Goal: Communication & Community: Answer question/provide support

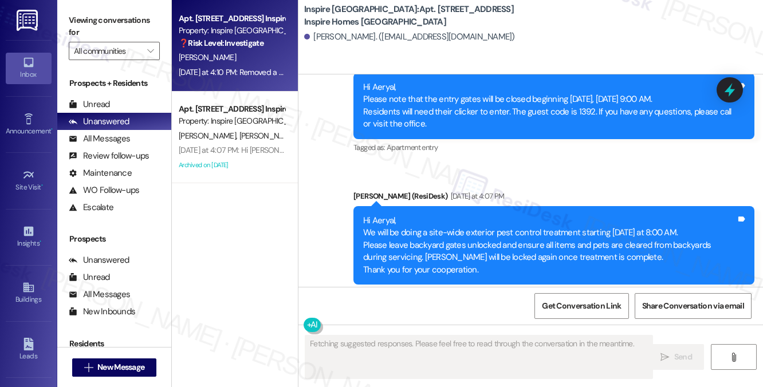
scroll to position [2258, 0]
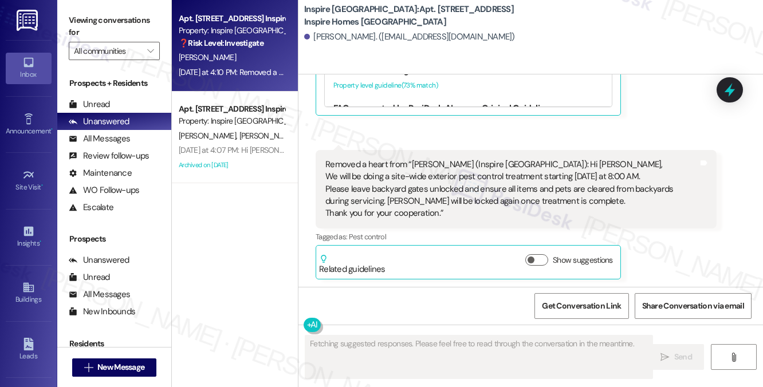
click at [387, 184] on div "Removed a heart from “[PERSON_NAME] (Inspire [GEOGRAPHIC_DATA]): Hi Aeryal, We …" at bounding box center [511, 189] width 373 height 61
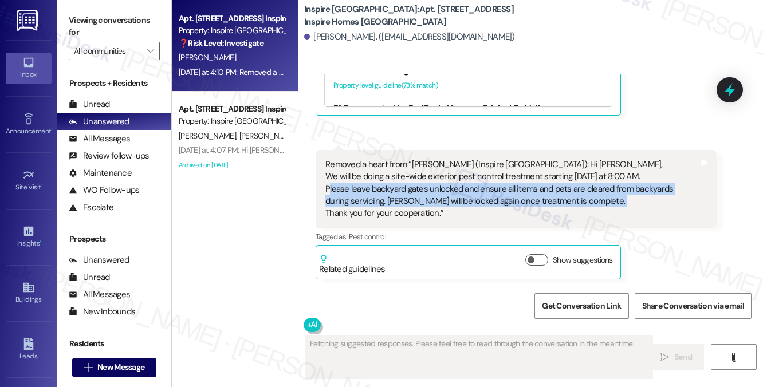
click at [387, 184] on div "Removed a heart from “[PERSON_NAME] (Inspire [GEOGRAPHIC_DATA]): Hi Aeryal, We …" at bounding box center [511, 189] width 373 height 61
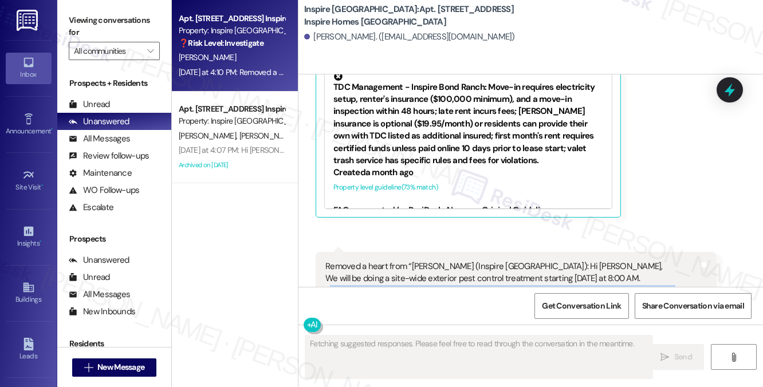
scroll to position [2029, 0]
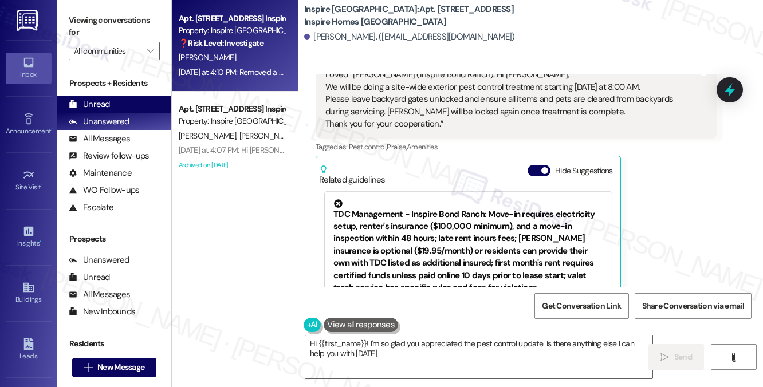
type textarea "Hi {{first_name}}! I'm so glad you appreciated the pest control update. Is ther…"
click at [110, 109] on div "Unread (0)" at bounding box center [114, 104] width 114 height 17
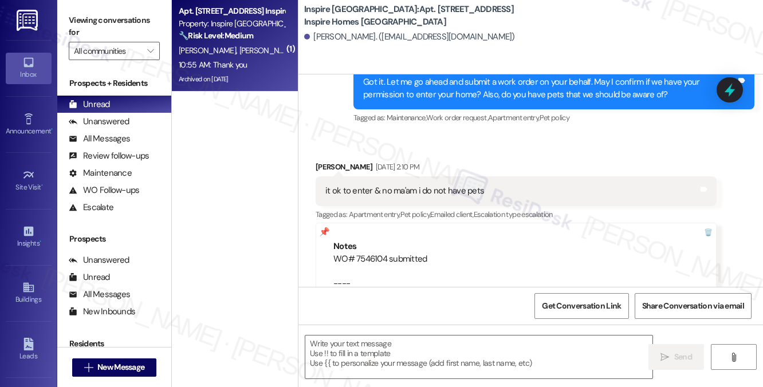
click at [249, 73] on div "Archived on [DATE]" at bounding box center [232, 79] width 108 height 14
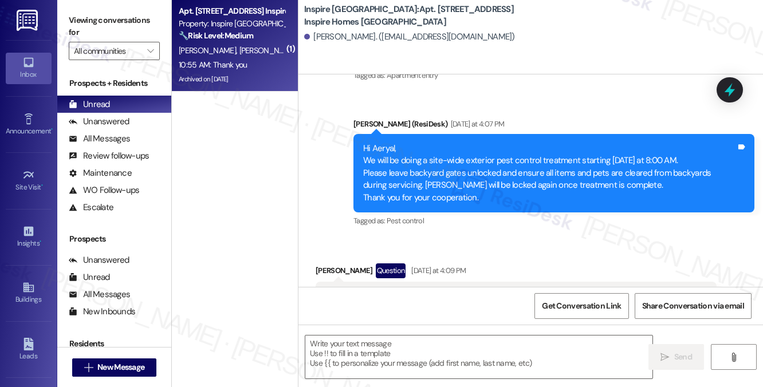
scroll to position [2258, 0]
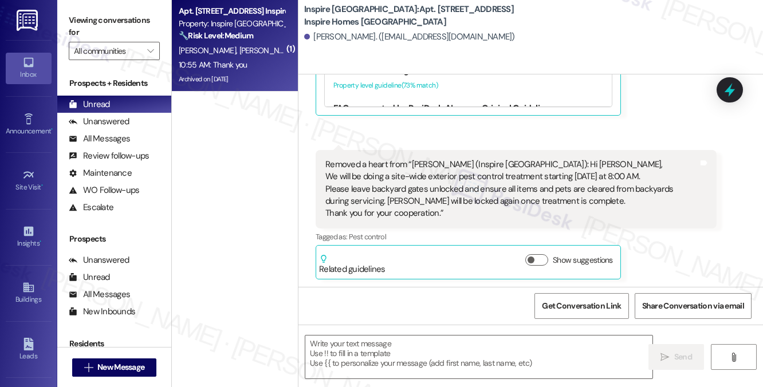
type textarea "Fetching suggested responses. Please feel free to read through the conversation…"
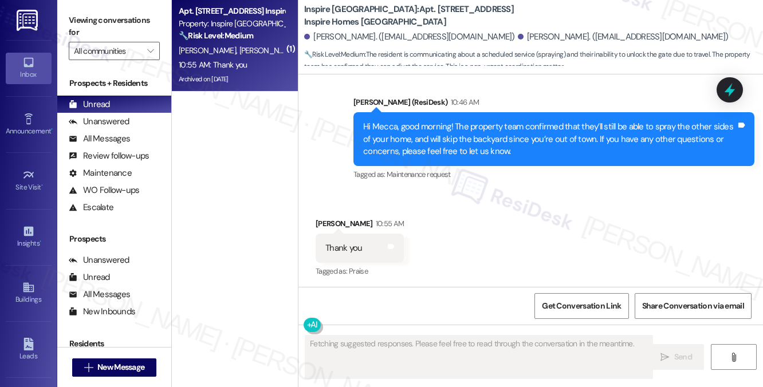
scroll to position [4369, 0]
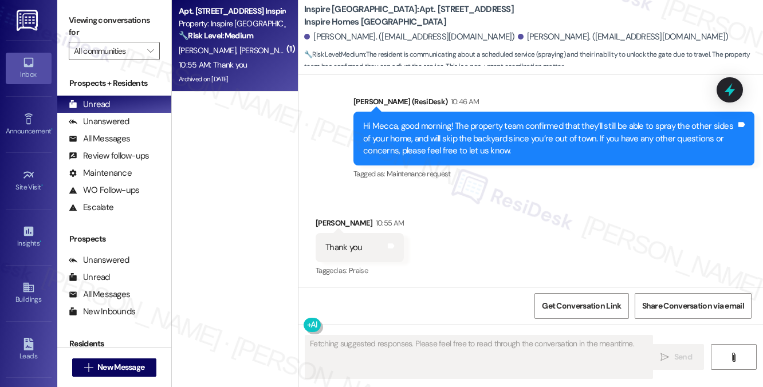
click at [439, 127] on div "Hi Mecca, good morning! The property team confirmed that they’ll still be able …" at bounding box center [549, 138] width 373 height 37
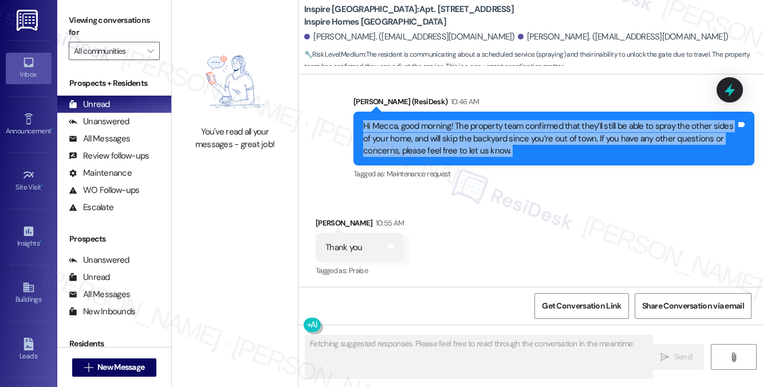
click at [439, 127] on div "Hi Mecca, good morning! The property team confirmed that they’ll still be able …" at bounding box center [549, 138] width 373 height 37
click at [516, 134] on div "Hi Mecca, good morning! The property team confirmed that they’ll still be able …" at bounding box center [549, 138] width 373 height 37
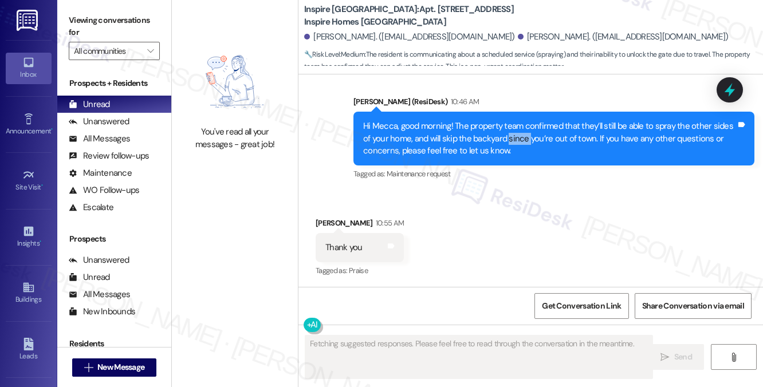
click at [516, 134] on div "Hi Mecca, good morning! The property team confirmed that they’ll still be able …" at bounding box center [549, 138] width 373 height 37
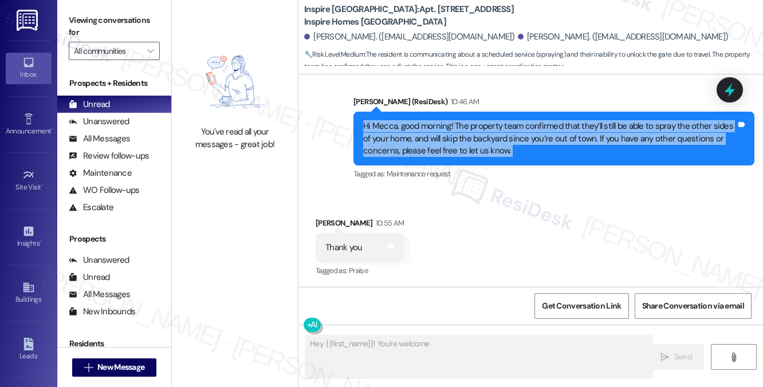
click at [516, 134] on div "Hi Mecca, good morning! The property team confirmed that they’ll still be able …" at bounding box center [549, 138] width 373 height 37
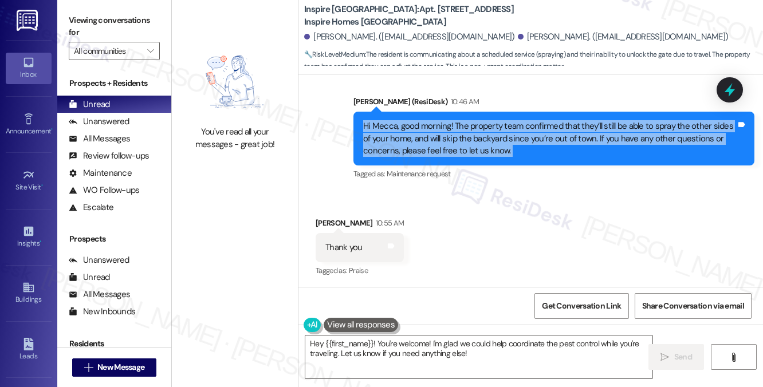
click at [480, 140] on div "Hi Mecca, good morning! The property team confirmed that they’ll still be able …" at bounding box center [549, 138] width 373 height 37
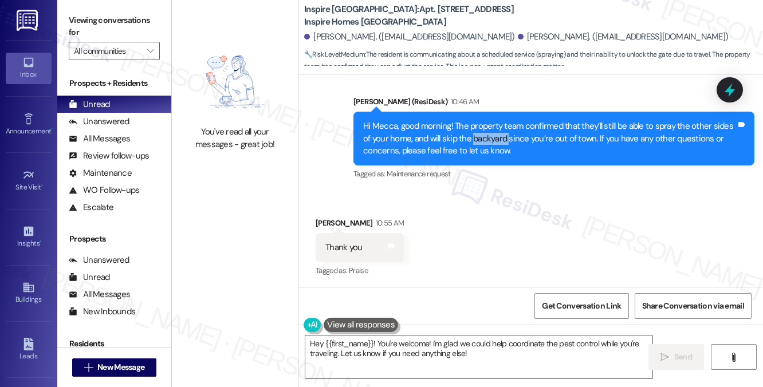
click at [480, 140] on div "Hi Mecca, good morning! The property team confirmed that they’ll still be able …" at bounding box center [549, 138] width 373 height 37
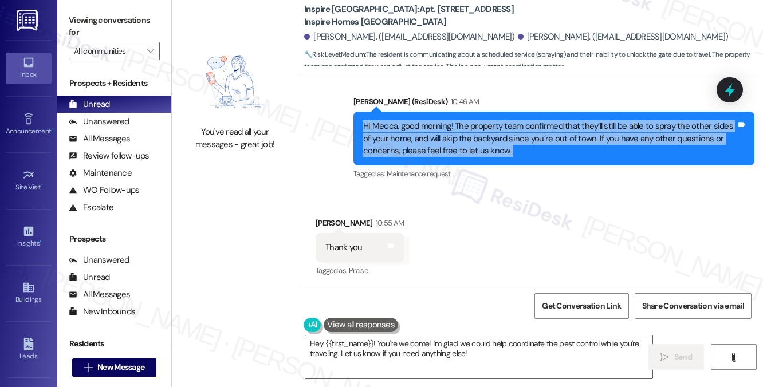
click at [480, 140] on div "Hi Mecca, good morning! The property team confirmed that they’ll still be able …" at bounding box center [549, 138] width 373 height 37
click at [554, 135] on div "Hi Mecca, good morning! The property team confirmed that they’ll still be able …" at bounding box center [549, 138] width 373 height 37
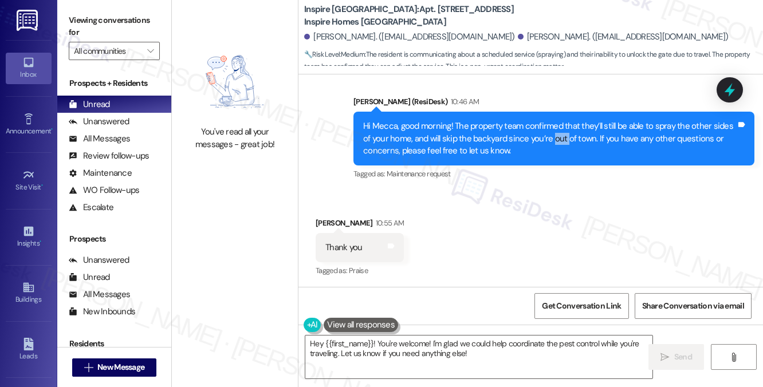
click at [554, 135] on div "Hi Mecca, good morning! The property team confirmed that they’ll still be able …" at bounding box center [549, 138] width 373 height 37
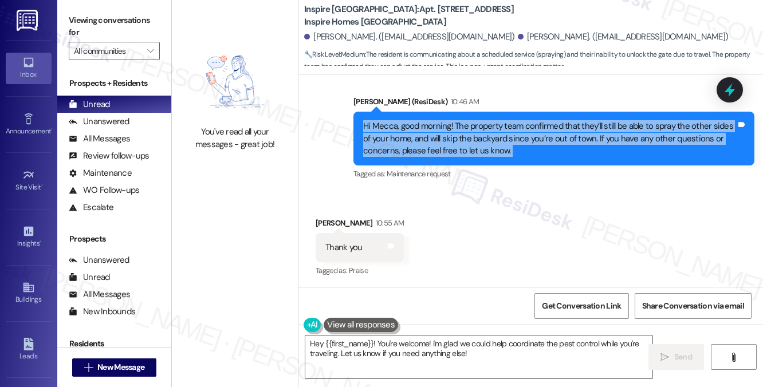
click at [554, 135] on div "Hi Mecca, good morning! The property team confirmed that they’ll still be able …" at bounding box center [549, 138] width 373 height 37
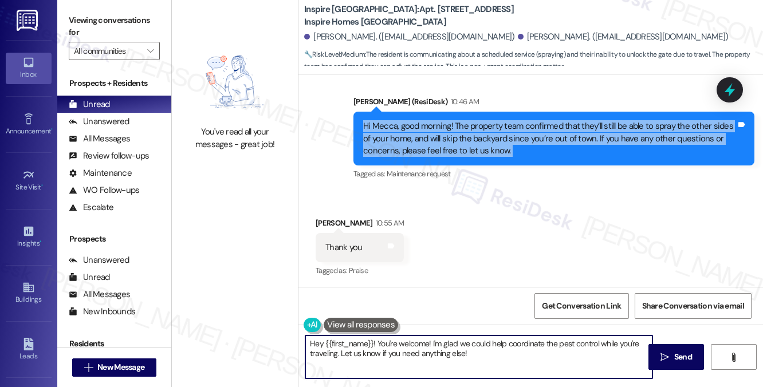
click at [469, 346] on textarea "Hey {{first_name}}! You're welcome! I'm glad we could help coordinate the pest …" at bounding box center [478, 357] width 347 height 43
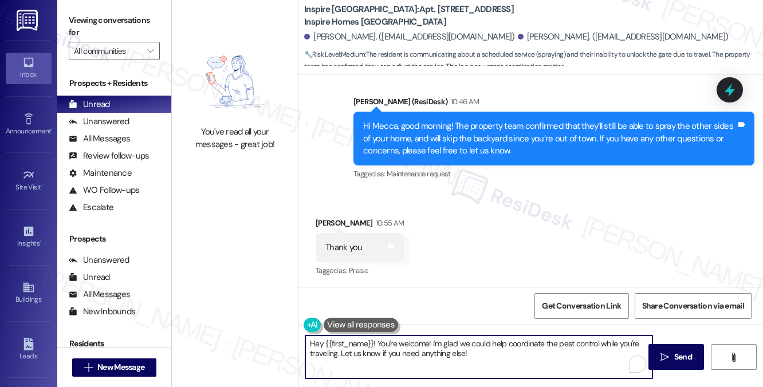
click at [469, 346] on textarea "Hey {{first_name}}! You're welcome! I'm glad we could help coordinate the pest …" at bounding box center [478, 357] width 347 height 43
click at [438, 343] on textarea "Hey {{first_name}}! You're welcome! I'm glad we could help coordinate the pest …" at bounding box center [478, 357] width 347 height 43
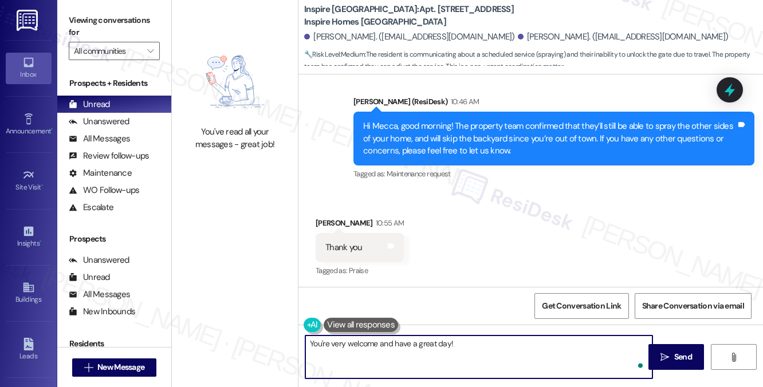
type textarea "You're very welcome and have a great day!"
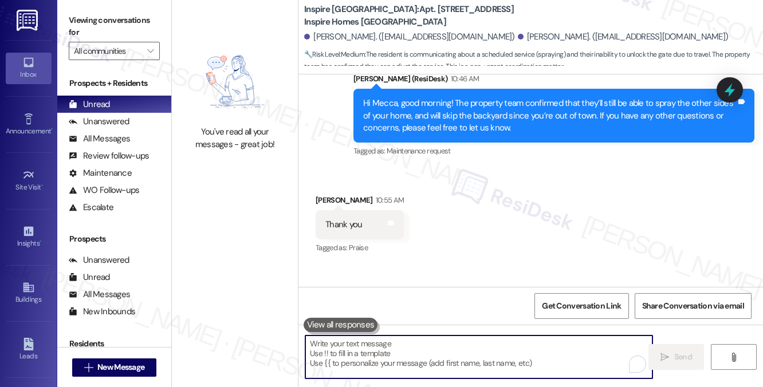
scroll to position [4449, 0]
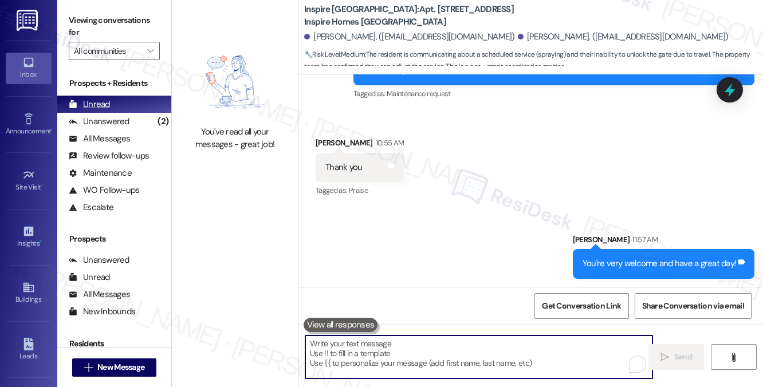
click at [123, 108] on div "Unread (0)" at bounding box center [114, 104] width 114 height 17
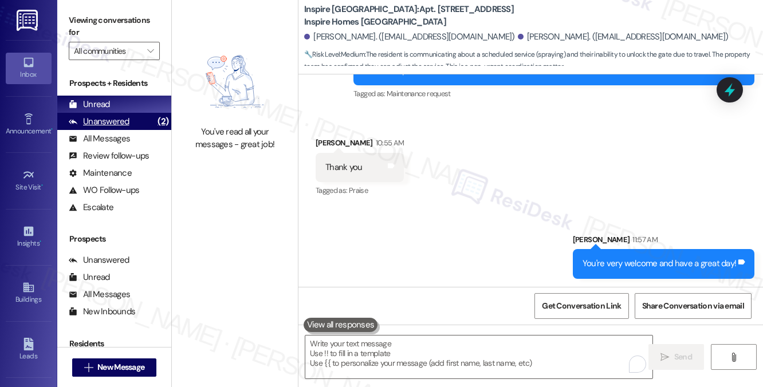
click at [119, 121] on div "Unanswered" at bounding box center [99, 122] width 61 height 12
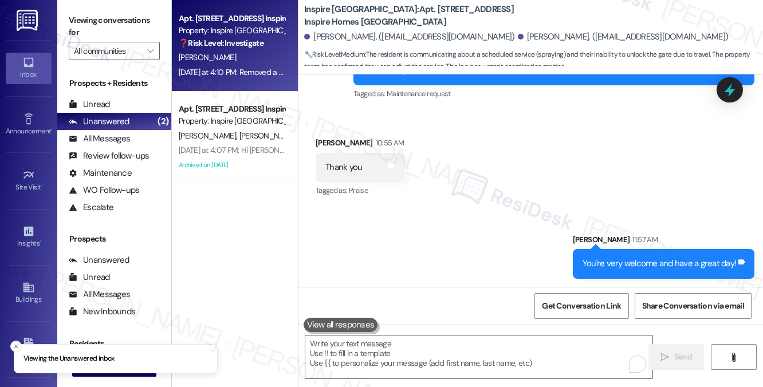
click at [246, 65] on div "[DATE] at 4:10 PM: Removed a heart from “[PERSON_NAME] (Inspire [GEOGRAPHIC_DAT…" at bounding box center [232, 72] width 108 height 14
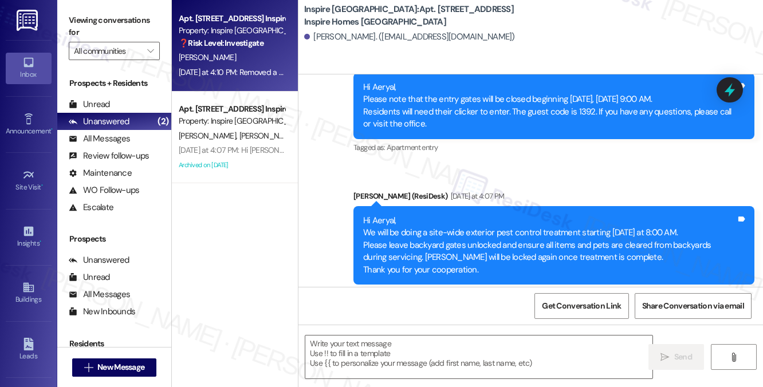
type textarea "Fetching suggested responses. Please feel free to read through the conversation…"
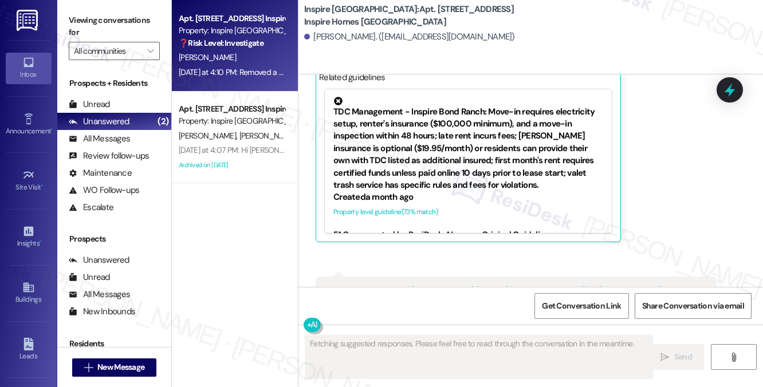
scroll to position [2258, 0]
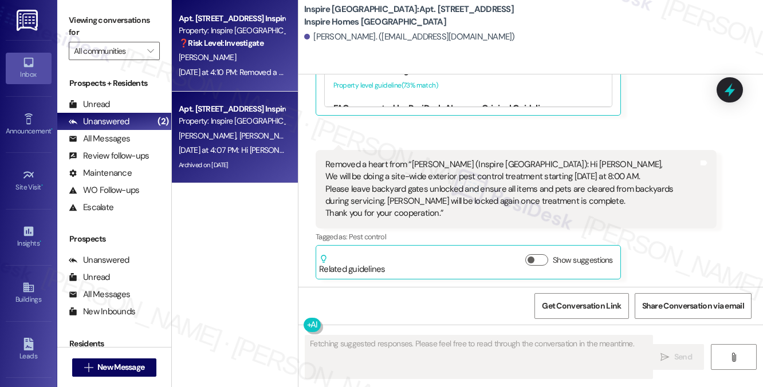
click at [285, 158] on div "Archived on [DATE]" at bounding box center [232, 165] width 108 height 14
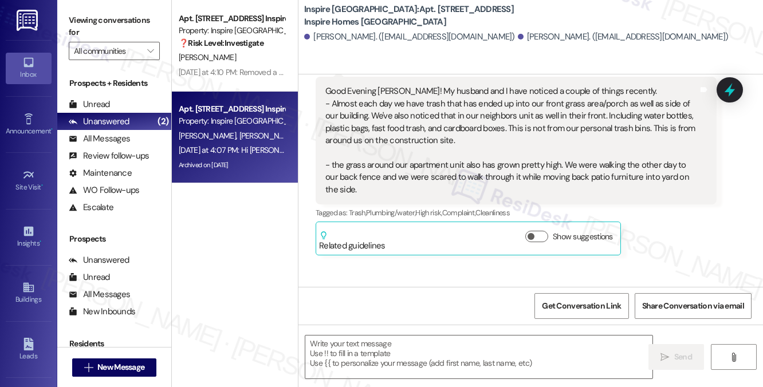
type textarea "Fetching suggested responses. Please feel free to read through the conversation…"
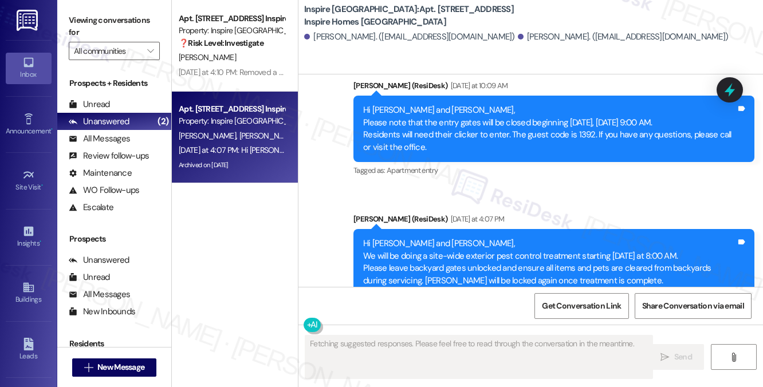
scroll to position [1119, 0]
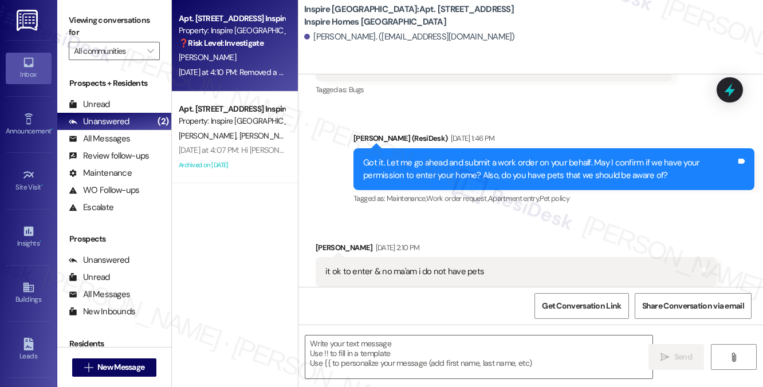
scroll to position [944, 0]
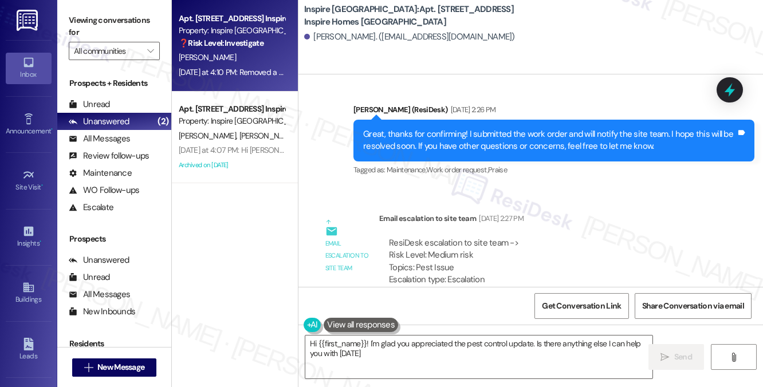
type textarea "Hi {{first_name}}! I'm glad you appreciated the pest control update. Is there a…"
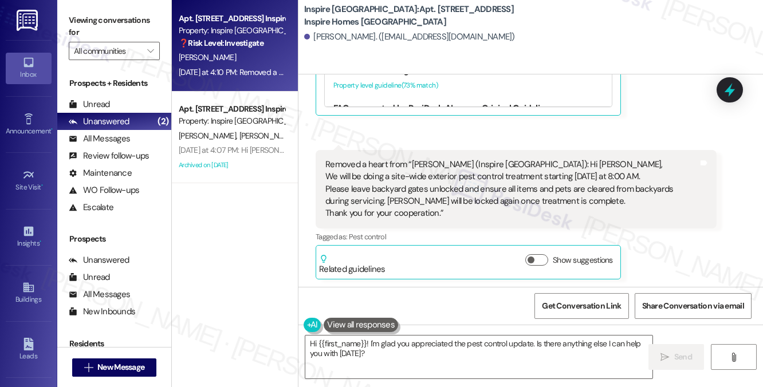
click at [391, 191] on div "Removed a heart from “[PERSON_NAME] (Inspire [GEOGRAPHIC_DATA]): Hi Aeryal, We …" at bounding box center [511, 189] width 373 height 61
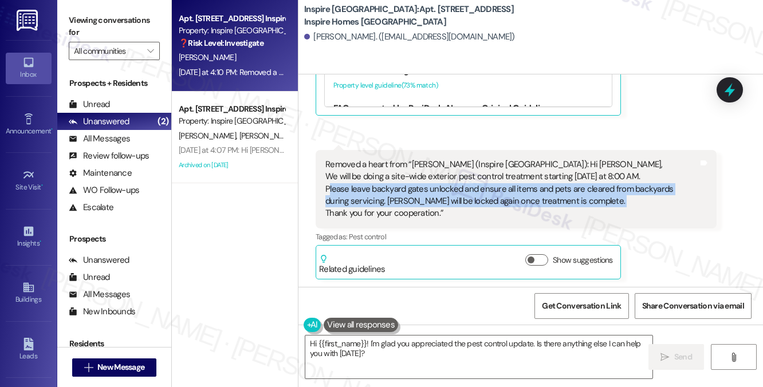
click at [391, 191] on div "Removed a heart from “[PERSON_NAME] (Inspire [GEOGRAPHIC_DATA]): Hi Aeryal, We …" at bounding box center [511, 189] width 373 height 61
